Goal: Task Accomplishment & Management: Use online tool/utility

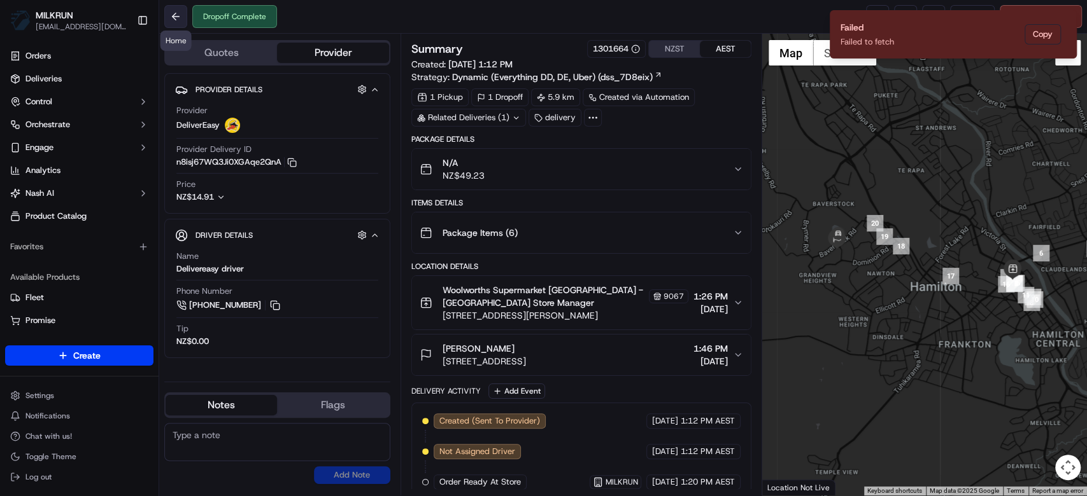
click at [176, 13] on button at bounding box center [175, 16] width 23 height 23
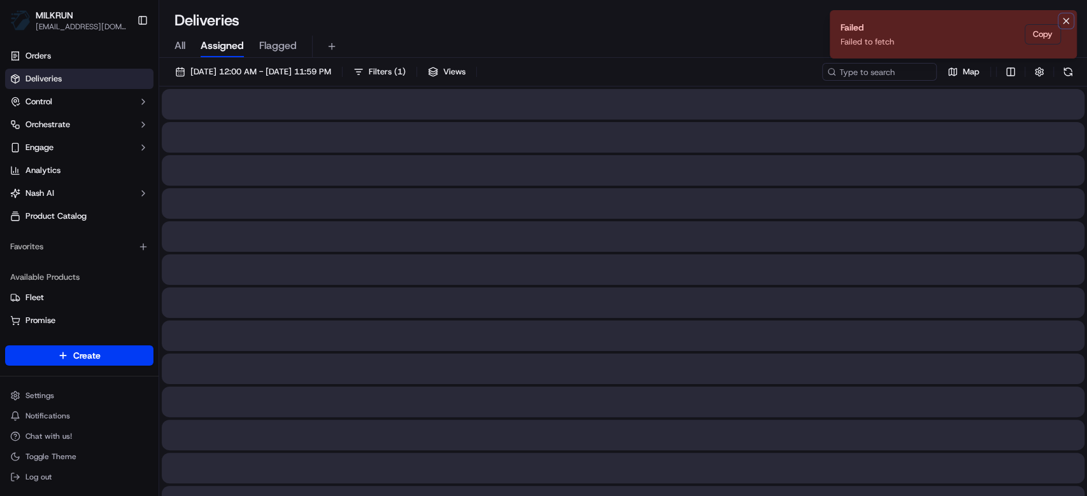
click at [1064, 24] on icon "Notifications (F8)" at bounding box center [1065, 21] width 10 height 10
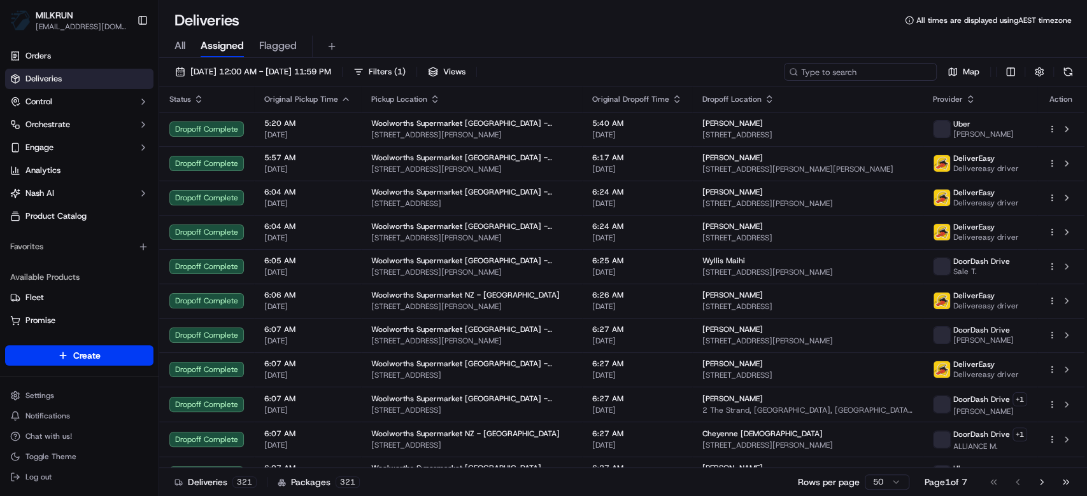
click at [901, 69] on input at bounding box center [860, 72] width 153 height 18
paste input "3db68243-aa59-49d8-ae96-2b17bc2c3728"
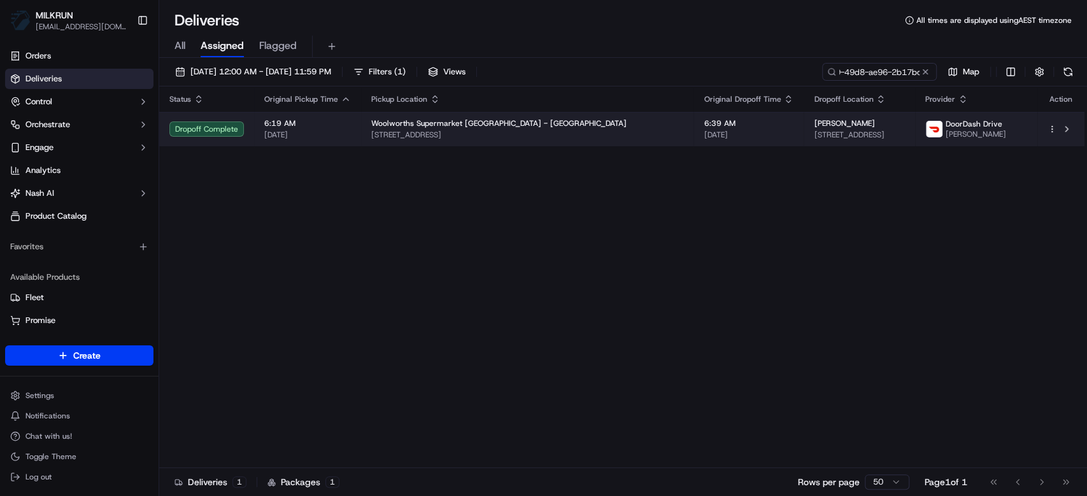
click at [813, 134] on span "[STREET_ADDRESS]" at bounding box center [858, 135] width 91 height 10
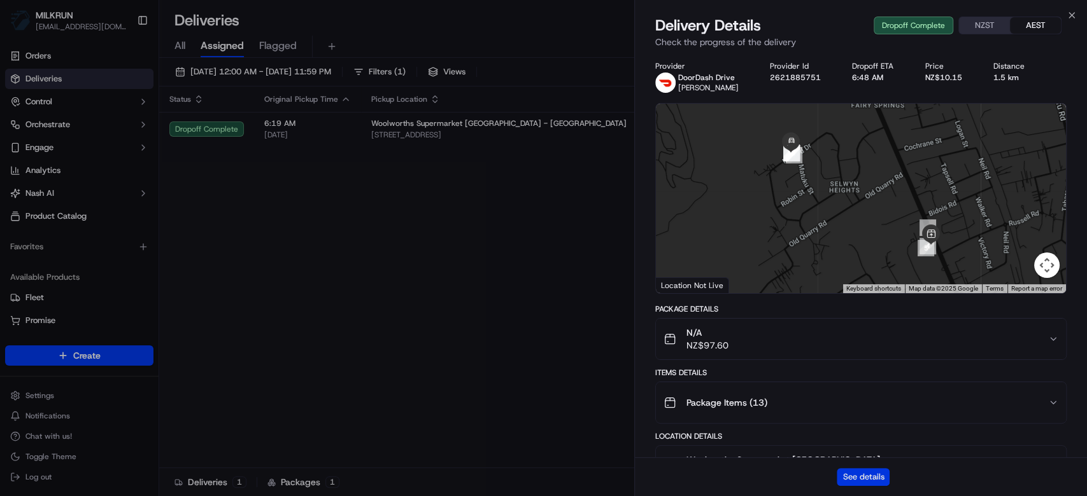
click at [862, 479] on button "See details" at bounding box center [862, 477] width 53 height 18
drag, startPoint x: 510, startPoint y: 85, endPoint x: 644, endPoint y: 76, distance: 134.6
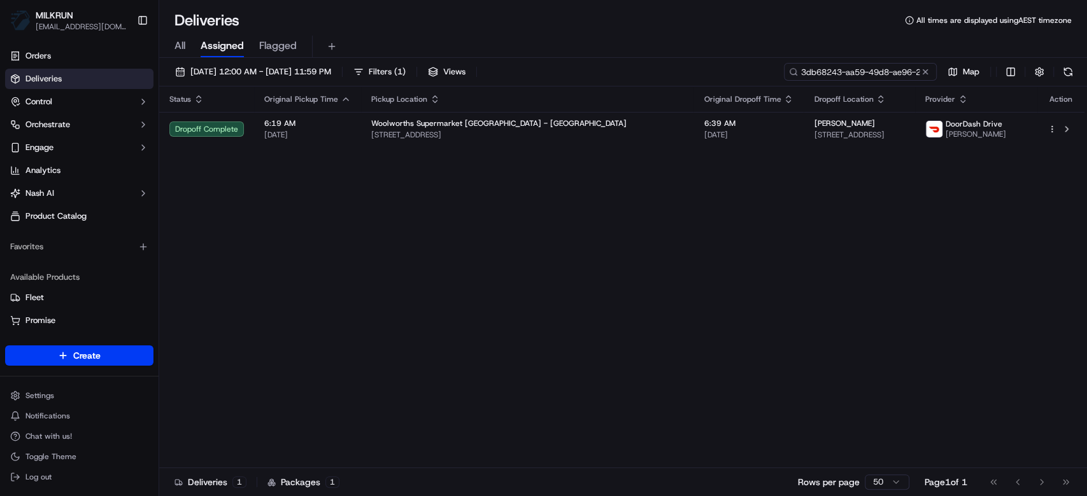
click at [882, 73] on input "3db68243-aa59-49d8-ae96-2b17bc2c3728" at bounding box center [860, 72] width 153 height 18
paste input "651f5959-0a10-46ca-a894-1f4350f50d6d"
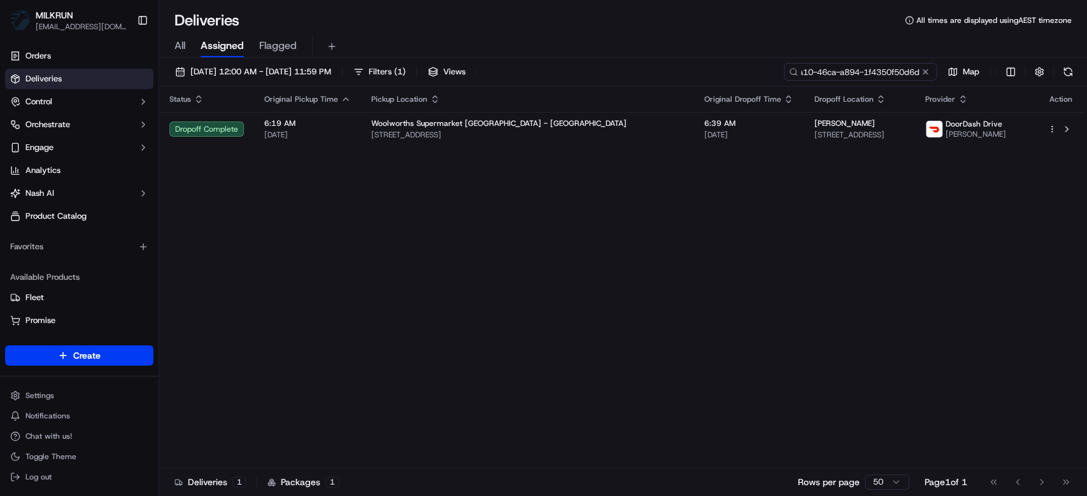
type input "651f5959-0a10-46ca-a894-1f4350f50d6d"
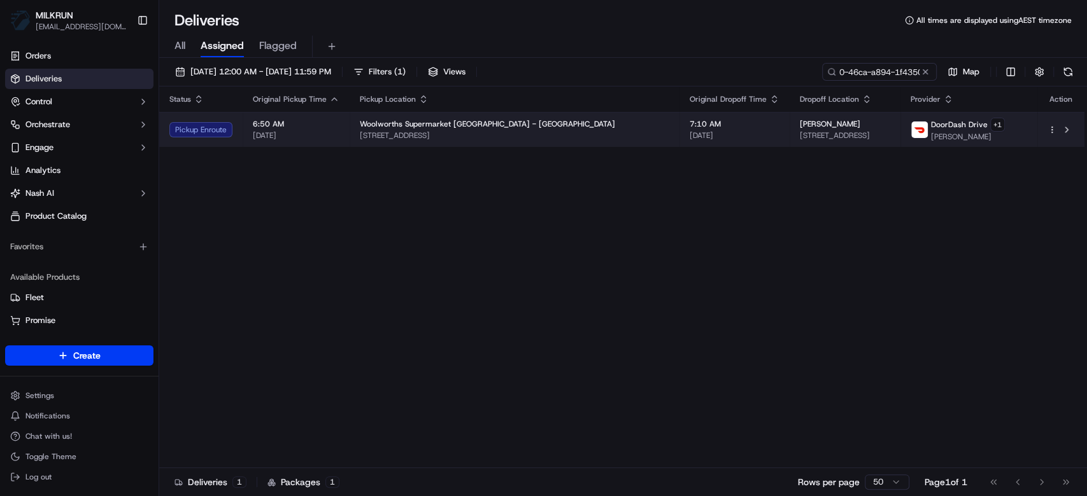
click at [689, 132] on span "[DATE]" at bounding box center [734, 135] width 90 height 10
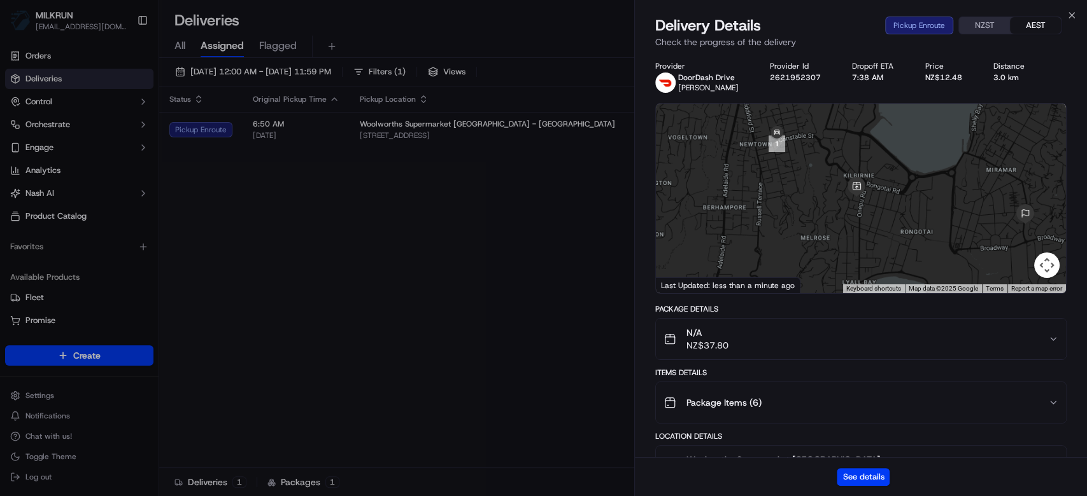
drag, startPoint x: 885, startPoint y: 191, endPoint x: 920, endPoint y: 155, distance: 50.0
click at [920, 155] on div at bounding box center [861, 199] width 410 height 190
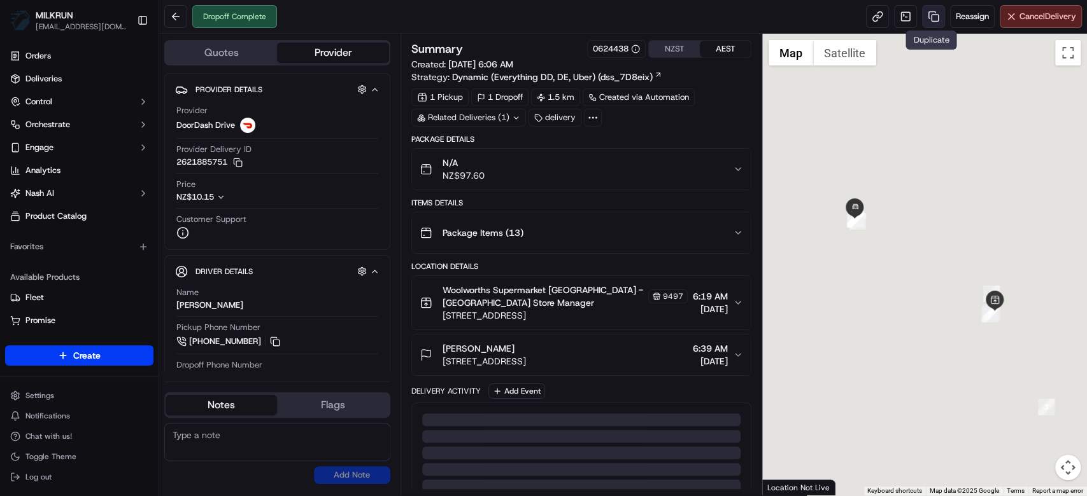
click at [932, 15] on link at bounding box center [933, 16] width 23 height 23
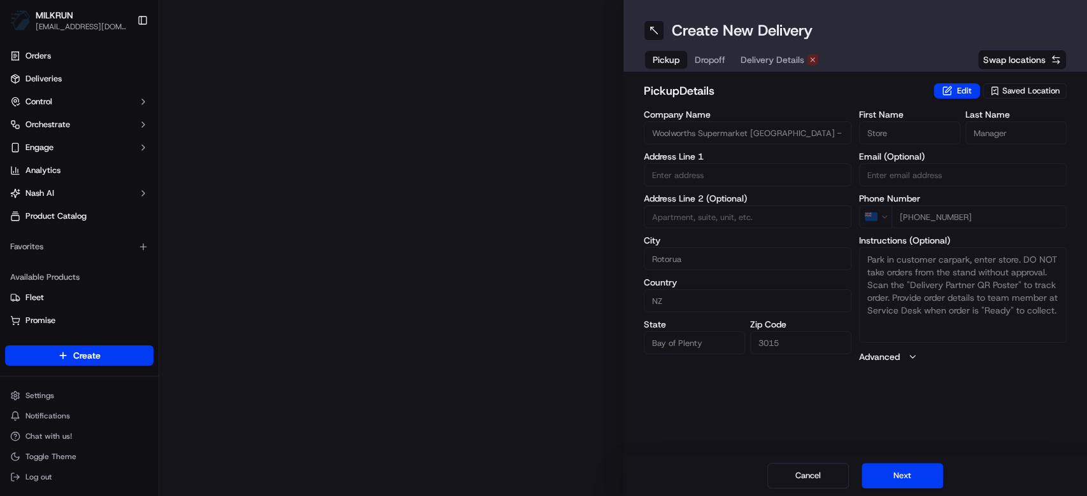
type input "54 Fairy Springs Rd"
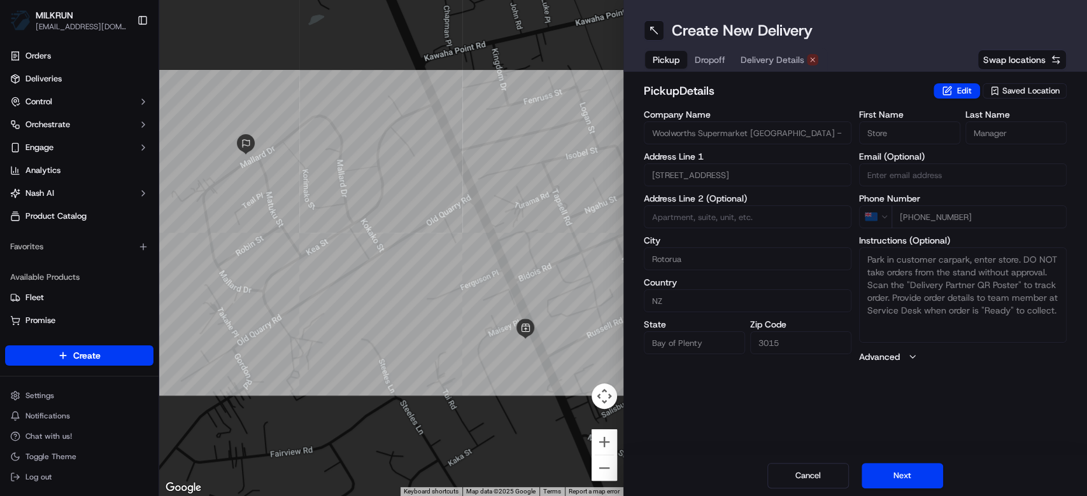
click at [764, 60] on span "Delivery Details" at bounding box center [772, 59] width 64 height 13
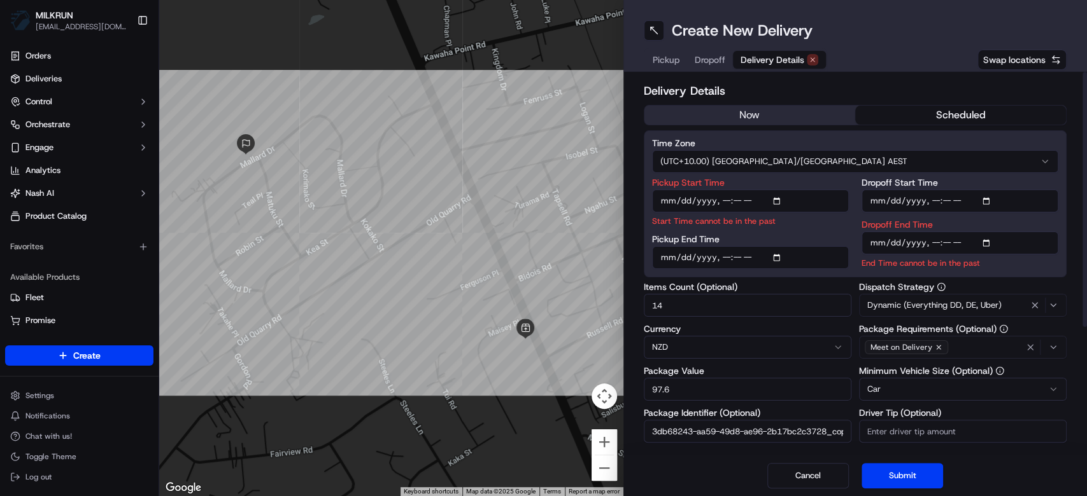
click at [753, 120] on button "now" at bounding box center [749, 115] width 211 height 19
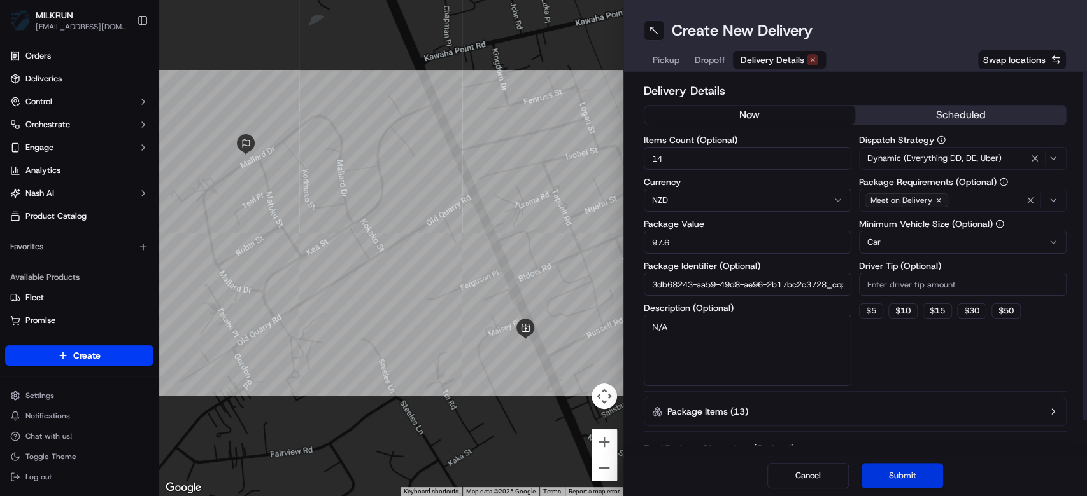
click at [911, 475] on button "Submit" at bounding box center [901, 475] width 81 height 25
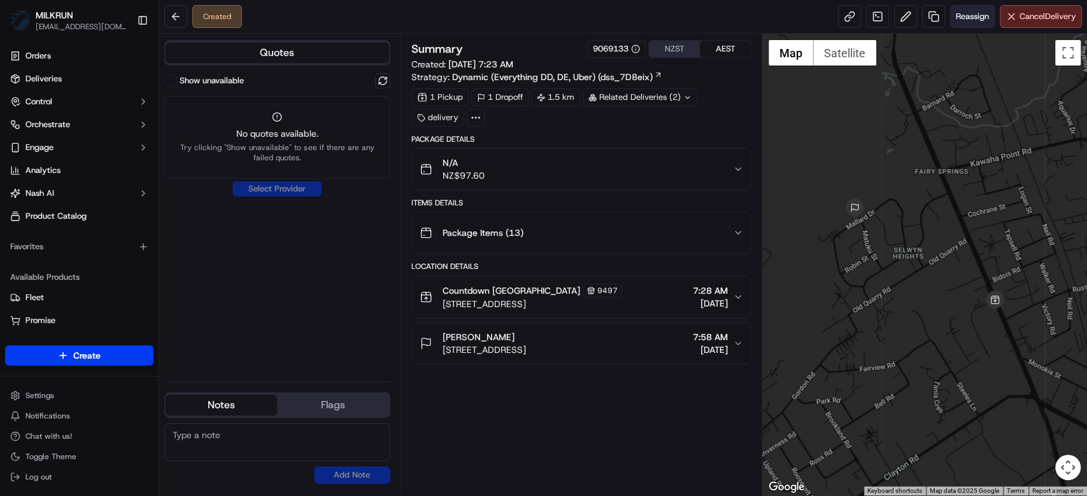
click at [962, 15] on span "Reassign" at bounding box center [971, 16] width 33 height 11
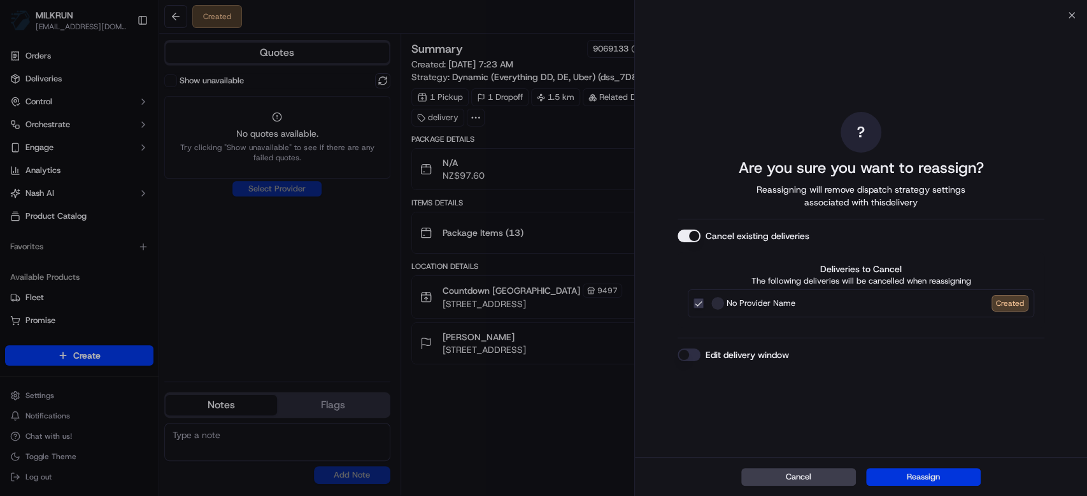
click at [938, 472] on button "Reassign" at bounding box center [923, 477] width 115 height 18
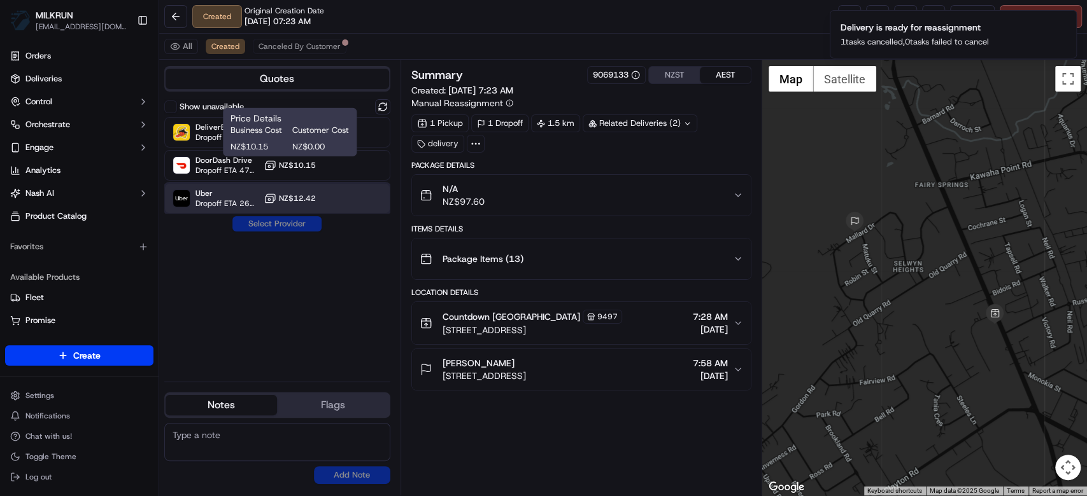
click at [212, 200] on span "Dropoff ETA 26 minutes" at bounding box center [226, 204] width 63 height 10
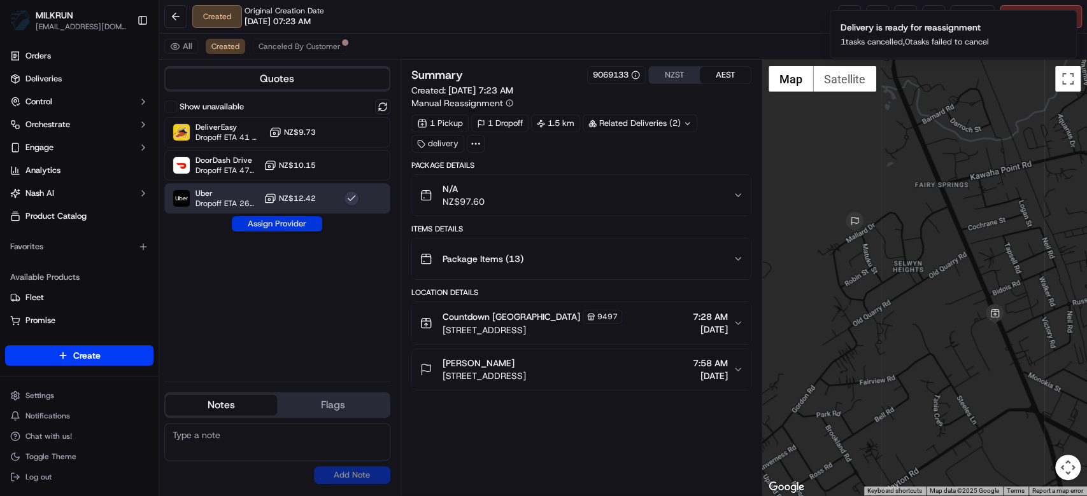
click at [281, 225] on button "Assign Provider" at bounding box center [277, 223] width 90 height 15
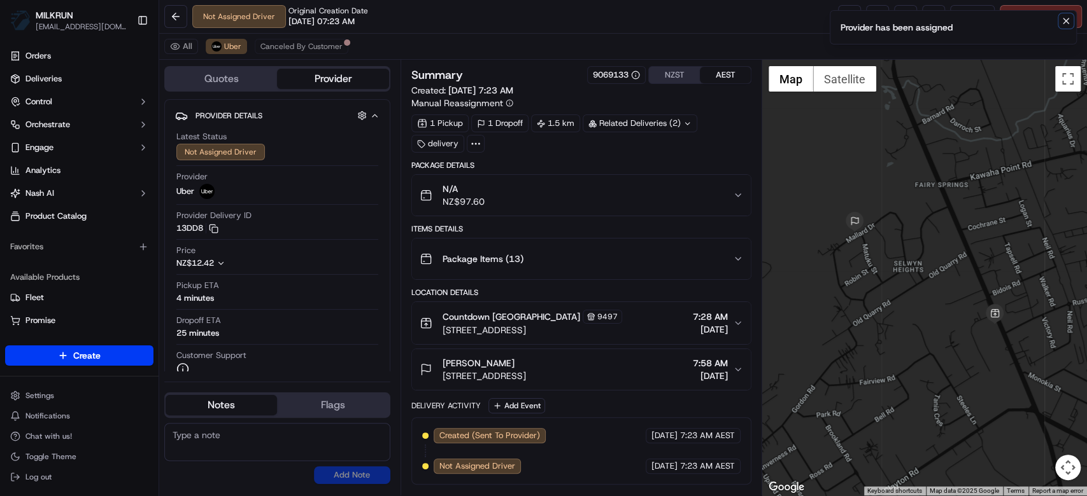
click at [1069, 16] on icon "Notifications (F8)" at bounding box center [1065, 21] width 10 height 10
